Goal: Information Seeking & Learning: Find specific fact

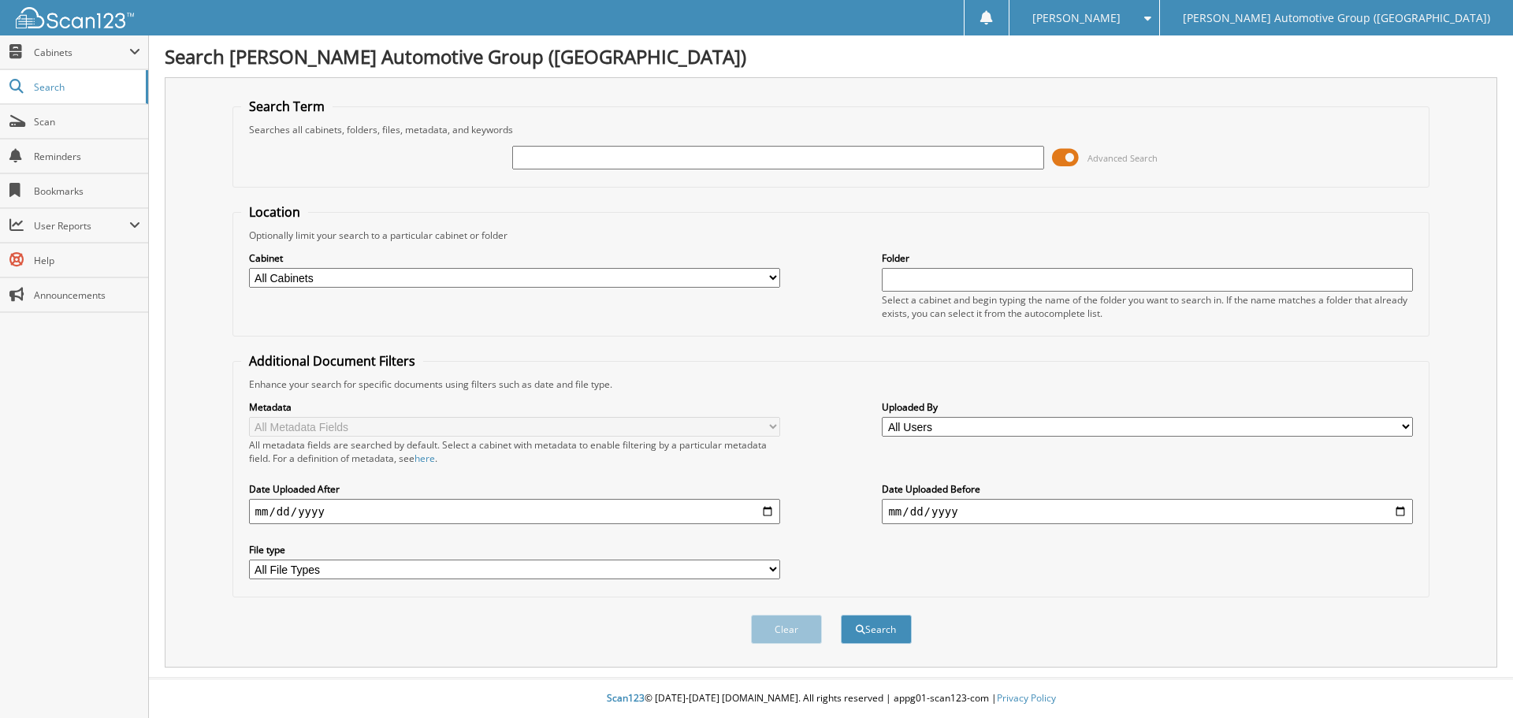
click at [573, 155] on input "text" at bounding box center [777, 158] width 531 height 24
type input "457598"
click at [841, 614] on button "Search" at bounding box center [876, 628] width 71 height 29
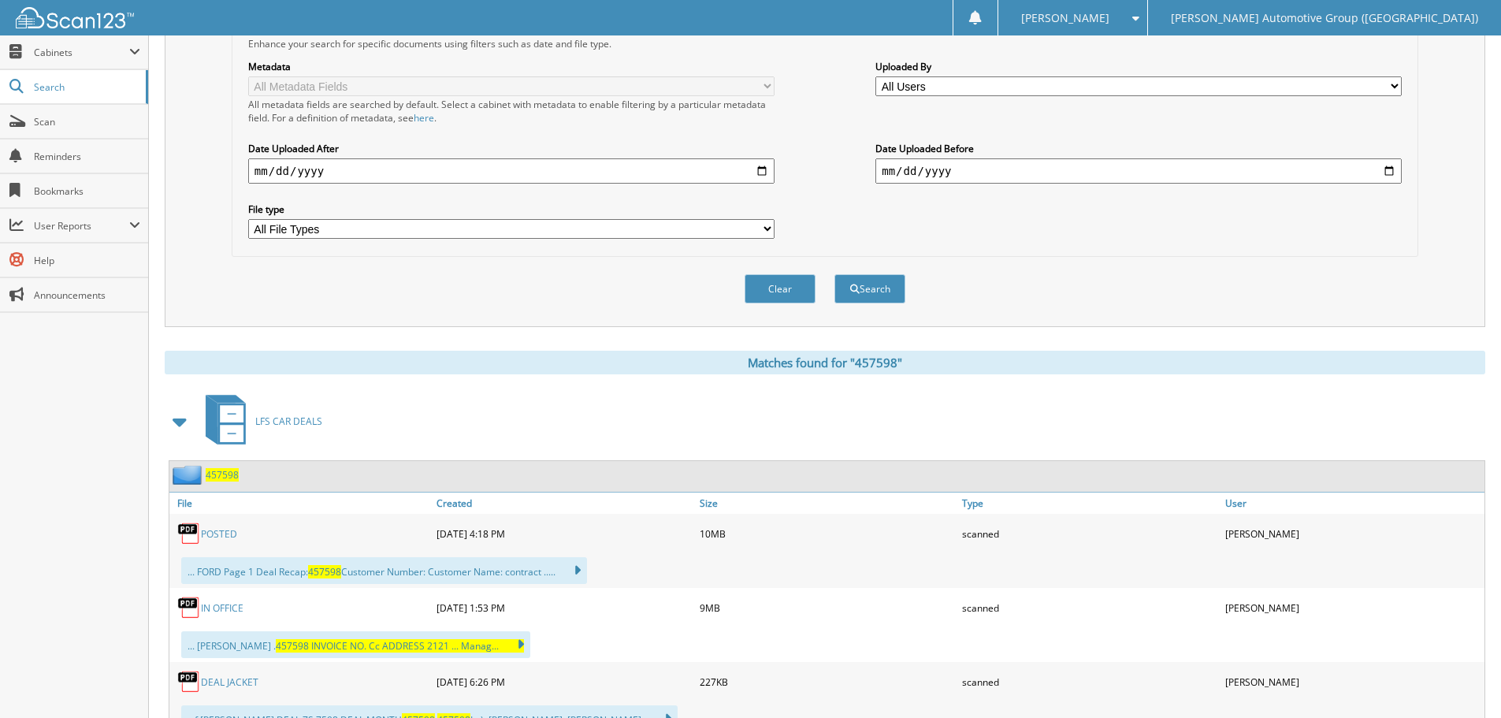
scroll to position [394, 0]
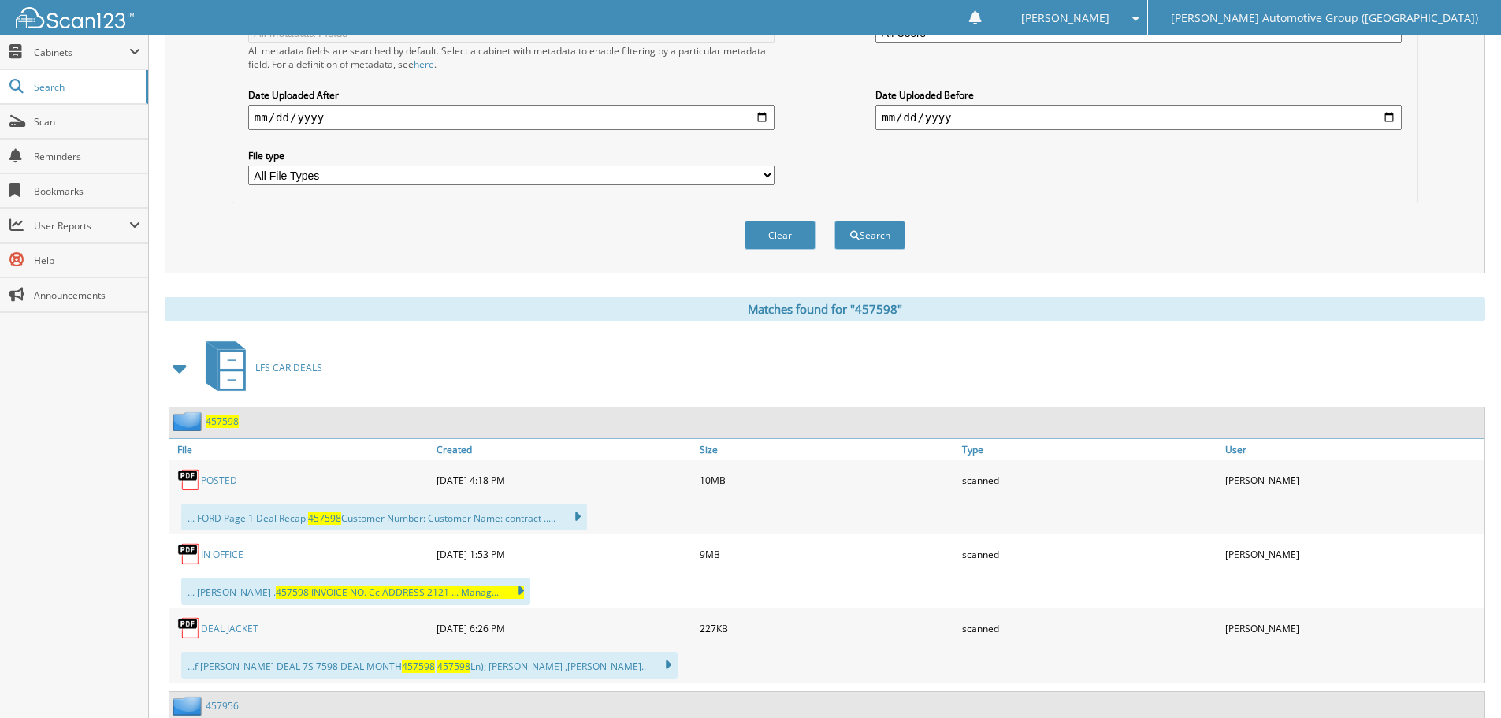
click at [209, 477] on link "POSTED" at bounding box center [219, 479] width 36 height 13
click at [470, 288] on div "Search Term Searches all cabinets, folders, files, metadata, and keywords 45759…" at bounding box center [825, 360] width 1320 height 1355
click at [227, 473] on div "POSTED" at bounding box center [300, 480] width 263 height 32
click at [211, 476] on link "POSTED" at bounding box center [219, 479] width 36 height 13
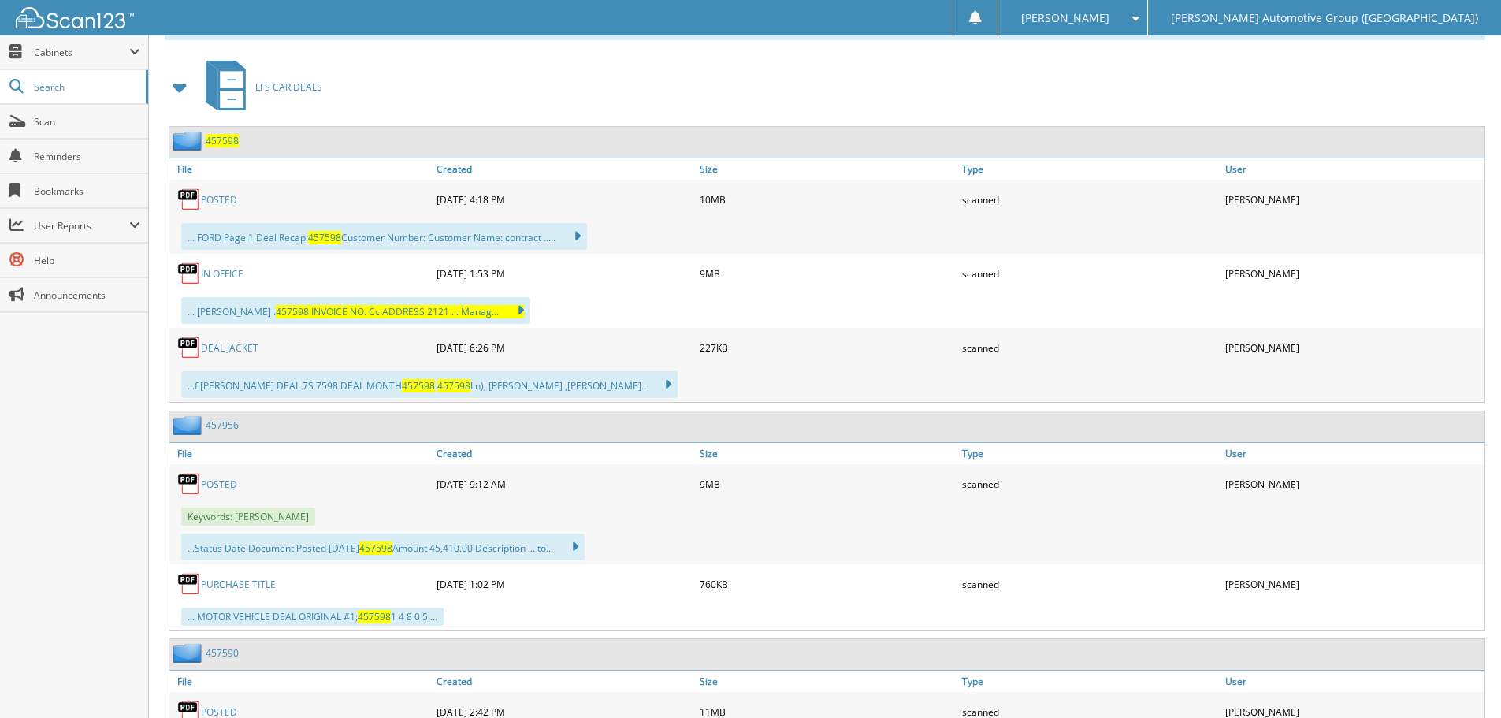
scroll to position [763, 0]
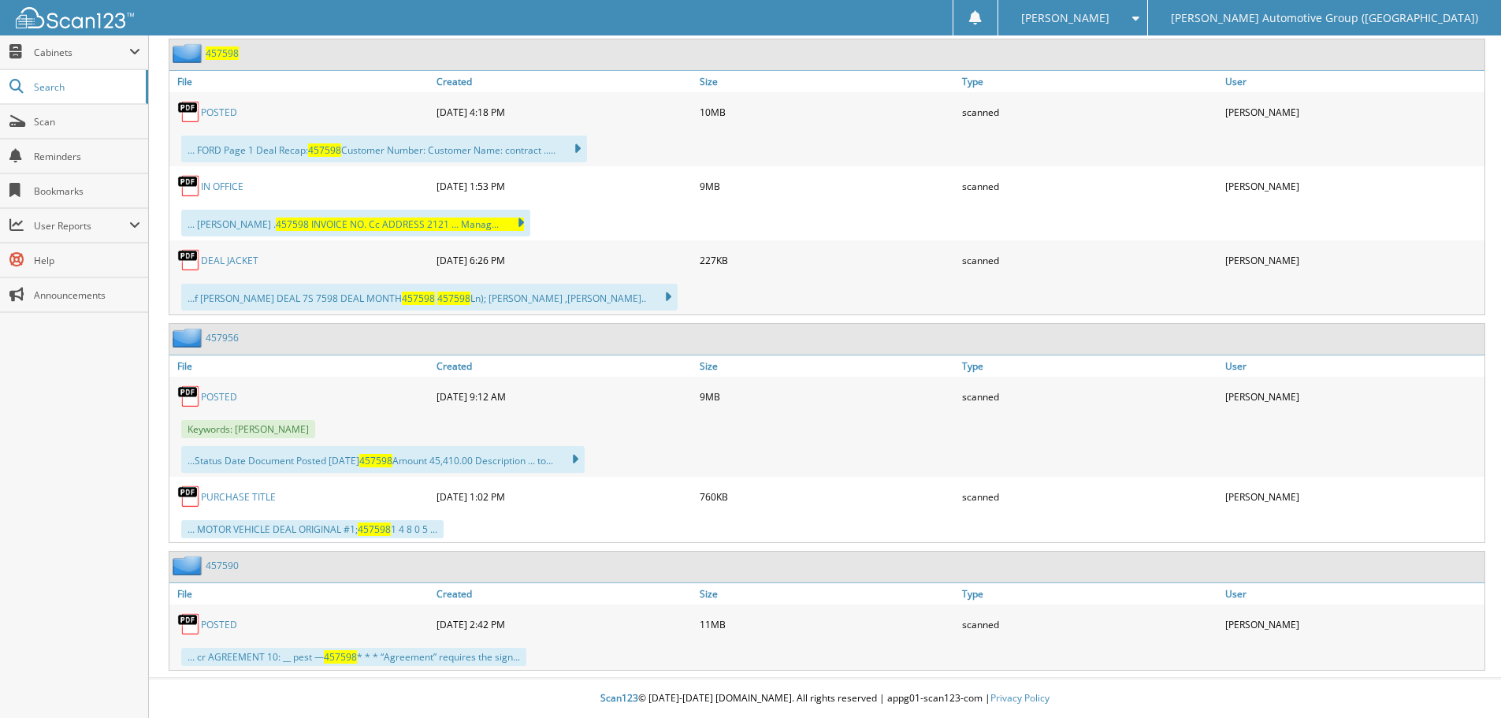
drag, startPoint x: 530, startPoint y: 46, endPoint x: 574, endPoint y: 21, distance: 50.8
click at [530, 46] on div "457598" at bounding box center [826, 54] width 1315 height 31
